Goal: Task Accomplishment & Management: Manage account settings

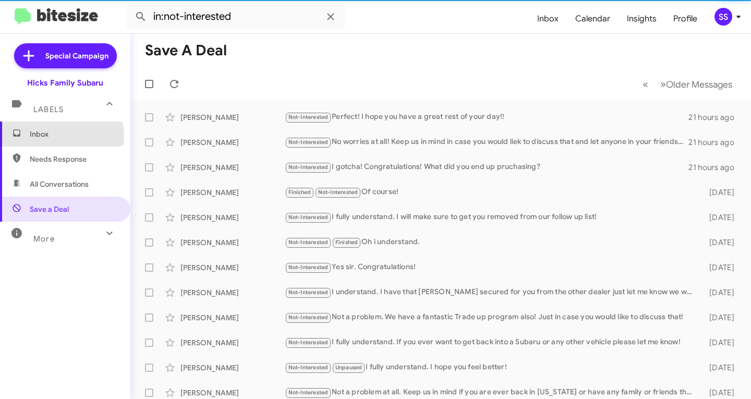
click at [49, 137] on span "Inbox" at bounding box center [74, 134] width 89 height 10
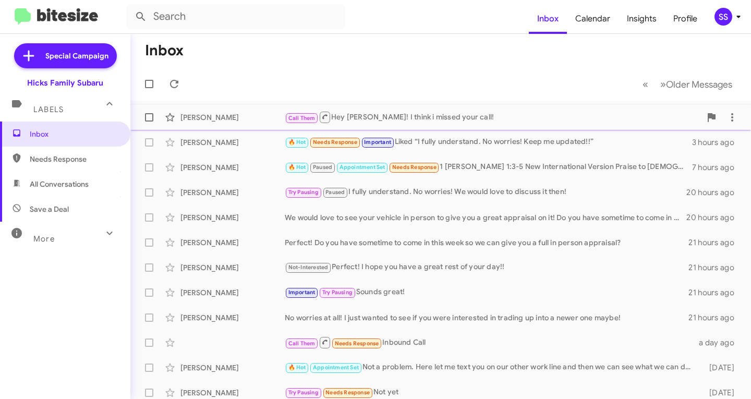
click at [384, 109] on div "[PERSON_NAME] Call Them Hey [PERSON_NAME]! I think i missed your call! an hour …" at bounding box center [441, 117] width 604 height 21
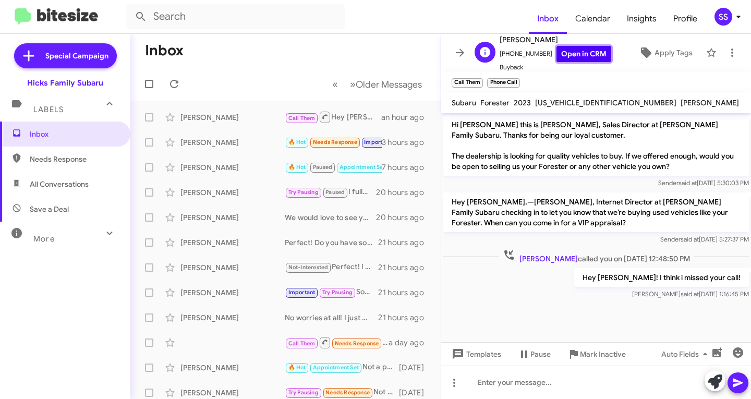
click at [584, 54] on link "Open in CRM" at bounding box center [583, 54] width 55 height 16
click at [79, 132] on span "Inbox" at bounding box center [74, 134] width 89 height 10
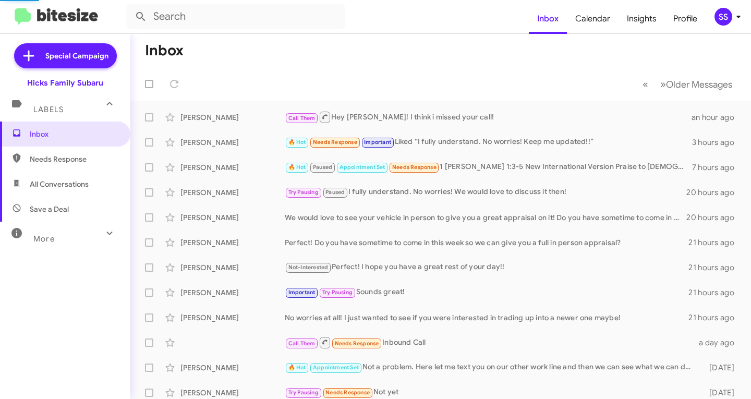
click at [57, 212] on span "Save a Deal" at bounding box center [49, 209] width 39 height 10
type input "in:not-interested"
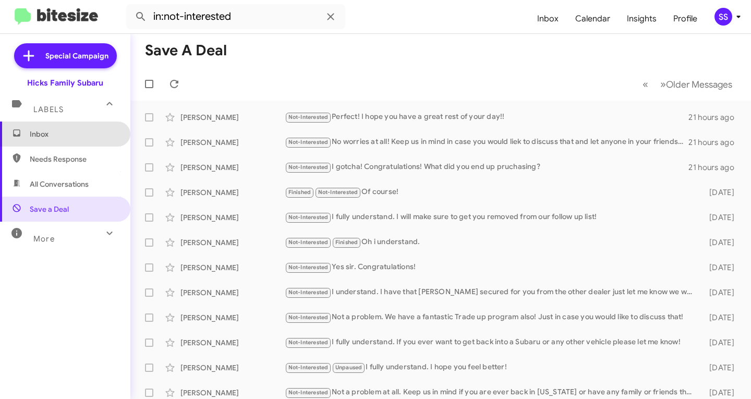
click at [85, 136] on span "Inbox" at bounding box center [74, 134] width 89 height 10
